Goal: Transaction & Acquisition: Purchase product/service

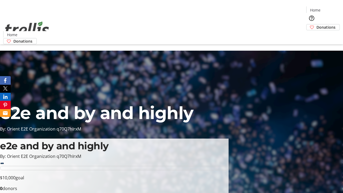
click at [327, 8] on span "Sign Up" at bounding box center [330, 7] width 16 height 6
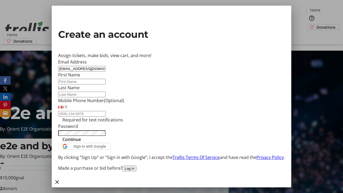
type input "[EMAIL_ADDRESS][DOMAIN_NAME]"
type input "Monserrat"
type input "[PERSON_NAME]"
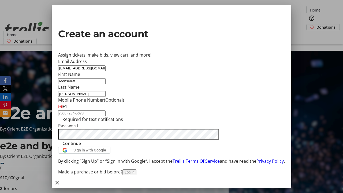
click at [81, 146] on span "Continue" at bounding box center [71, 143] width 18 height 6
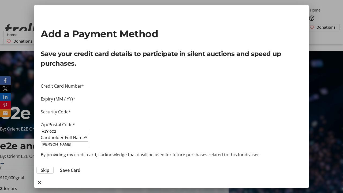
type input "V1Y 0C2"
click at [80, 167] on span "Save Card" at bounding box center [70, 170] width 20 height 6
click at [316, 24] on span "Donations" at bounding box center [325, 27] width 19 height 6
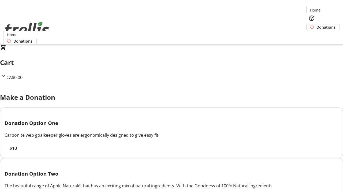
click at [17, 151] on span "$10" at bounding box center [13, 148] width 7 height 6
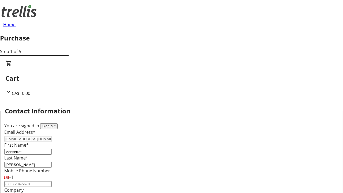
select select "BC"
select select "CA"
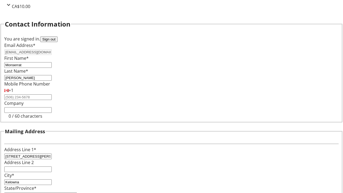
type input "V1Y 0C2"
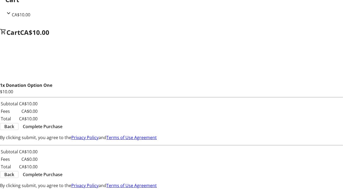
scroll to position [0, 0]
